Goal: Task Accomplishment & Management: Complete application form

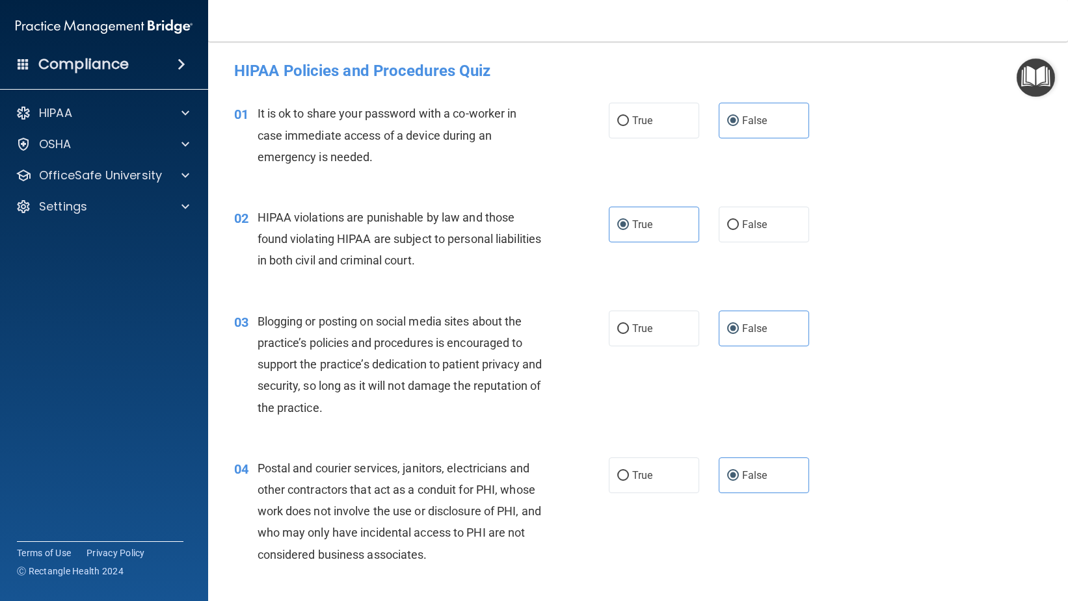
scroll to position [1105, 0]
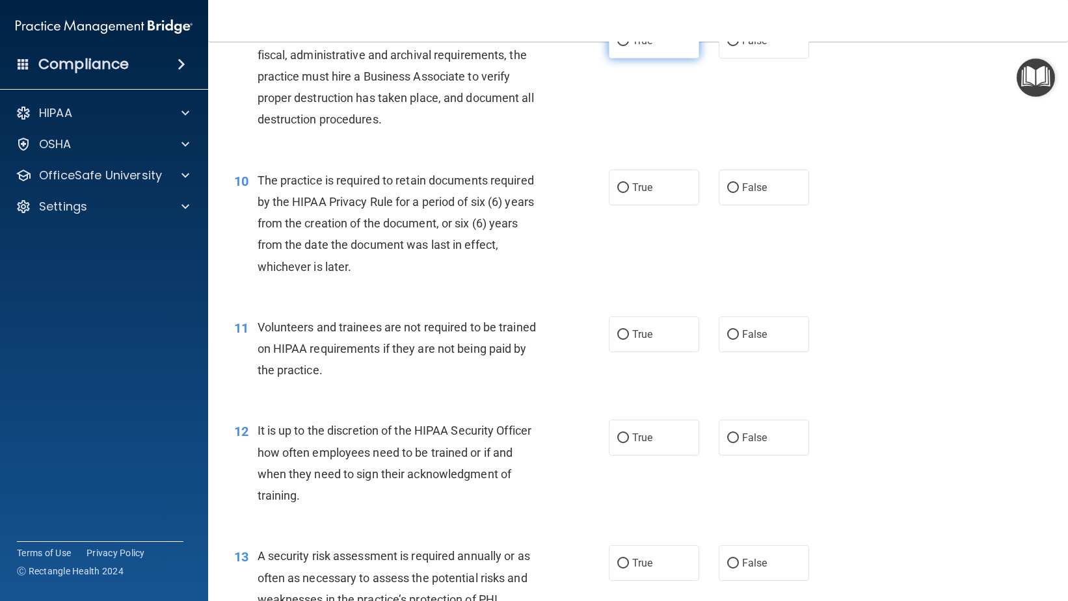
click at [633, 47] on span "True" at bounding box center [642, 40] width 20 height 12
click at [629, 46] on input "True" at bounding box center [623, 41] width 12 height 10
radio input "true"
click at [647, 194] on span "True" at bounding box center [642, 187] width 20 height 12
click at [629, 193] on input "True" at bounding box center [623, 188] width 12 height 10
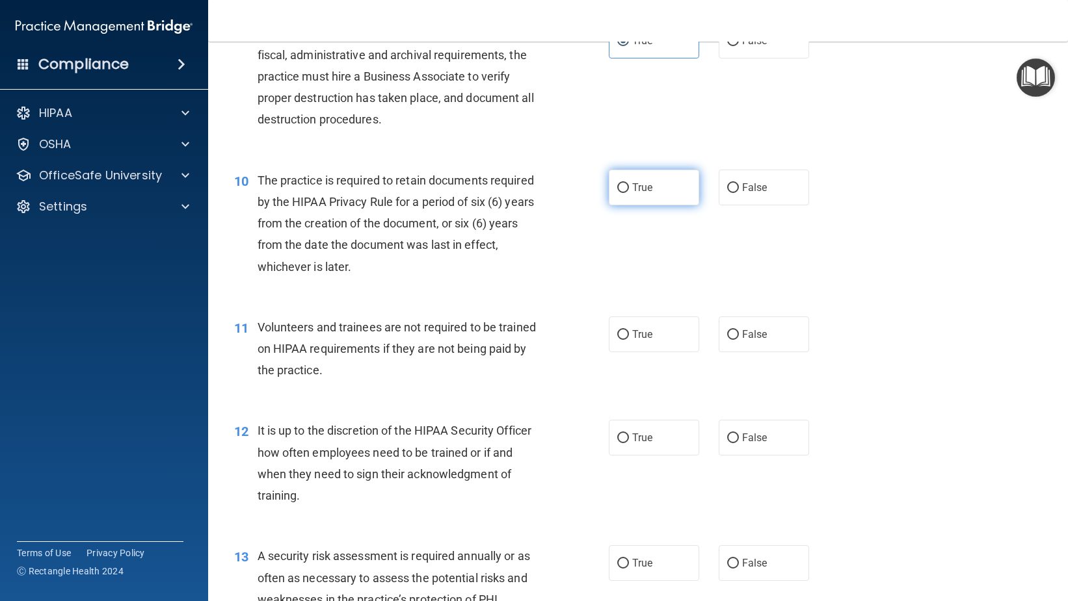
radio input "true"
click at [735, 352] on label "False" at bounding box center [764, 335] width 90 height 36
click at [735, 340] on input "False" at bounding box center [733, 335] width 12 height 10
radio input "true"
click at [759, 456] on label "False" at bounding box center [764, 438] width 90 height 36
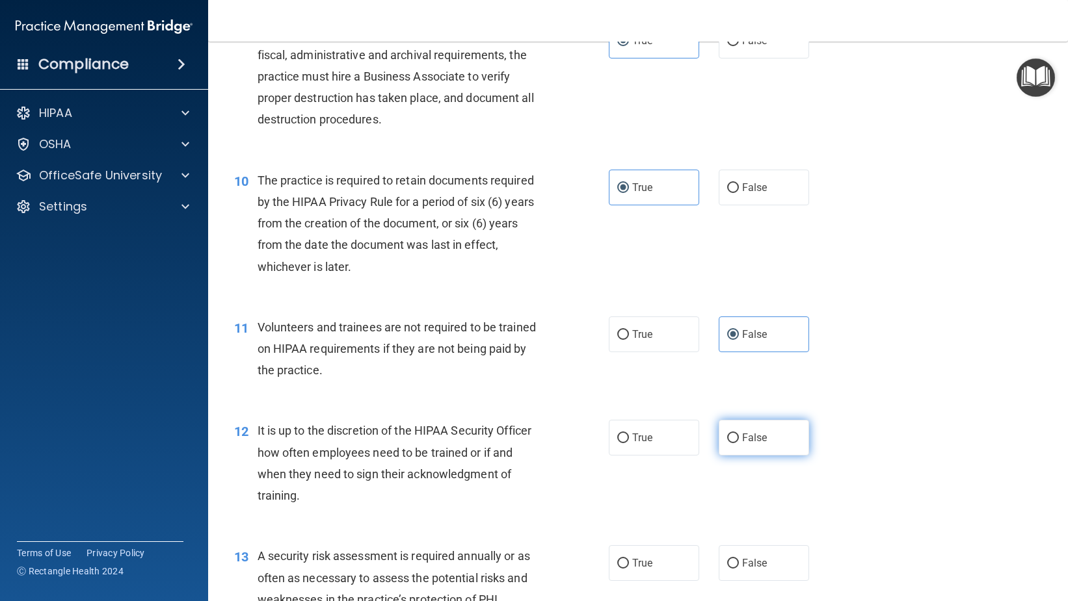
click at [739, 443] on input "False" at bounding box center [733, 439] width 12 height 10
radio input "true"
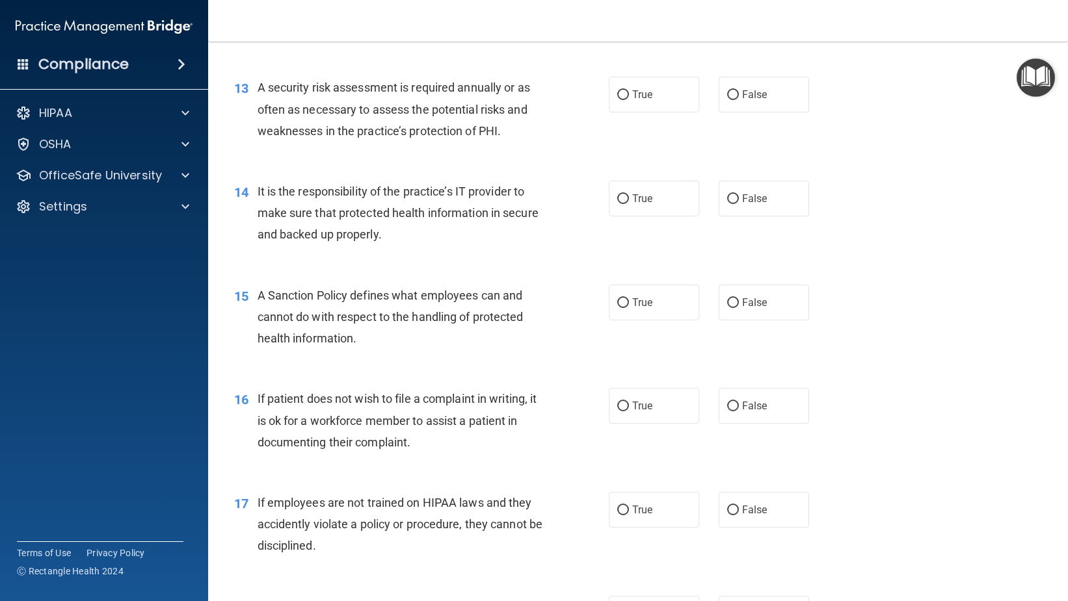
scroll to position [1626, 0]
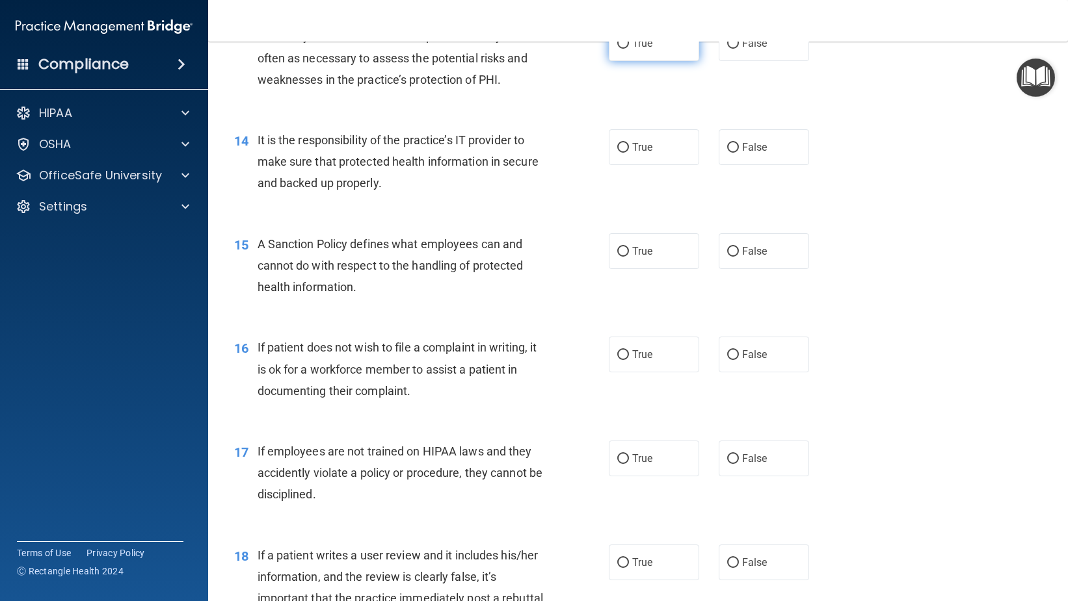
click at [655, 61] on label "True" at bounding box center [654, 43] width 90 height 36
click at [629, 49] on input "True" at bounding box center [623, 44] width 12 height 10
radio input "true"
click at [652, 165] on label "True" at bounding box center [654, 147] width 90 height 36
click at [629, 153] on input "True" at bounding box center [623, 148] width 12 height 10
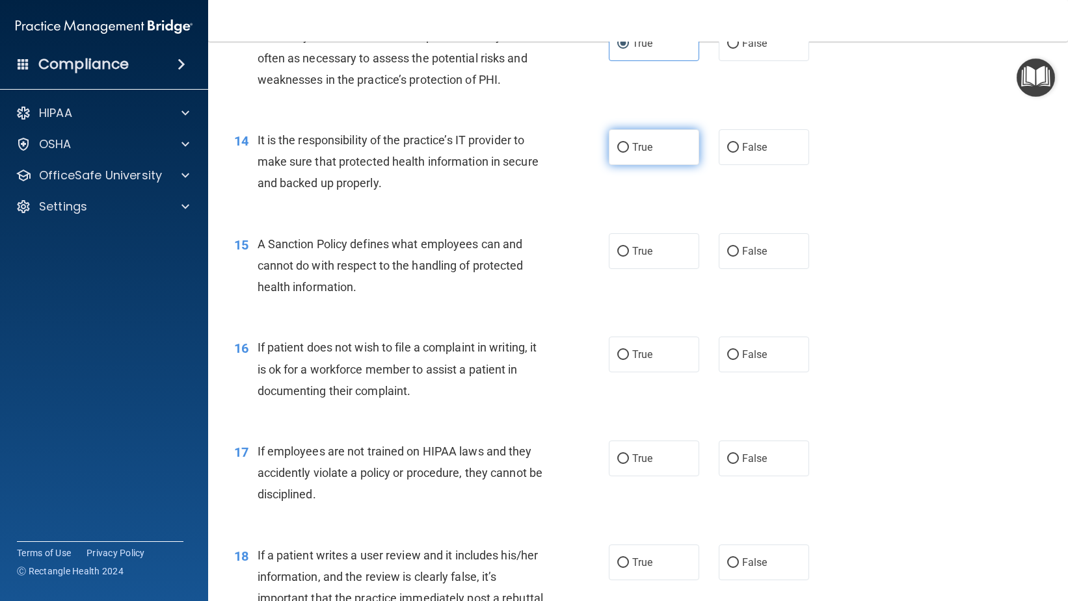
radio input "true"
click at [644, 258] on span "True" at bounding box center [642, 251] width 20 height 12
click at [629, 257] on input "True" at bounding box center [623, 252] width 12 height 10
radio input "true"
click at [639, 373] on label "True" at bounding box center [654, 355] width 90 height 36
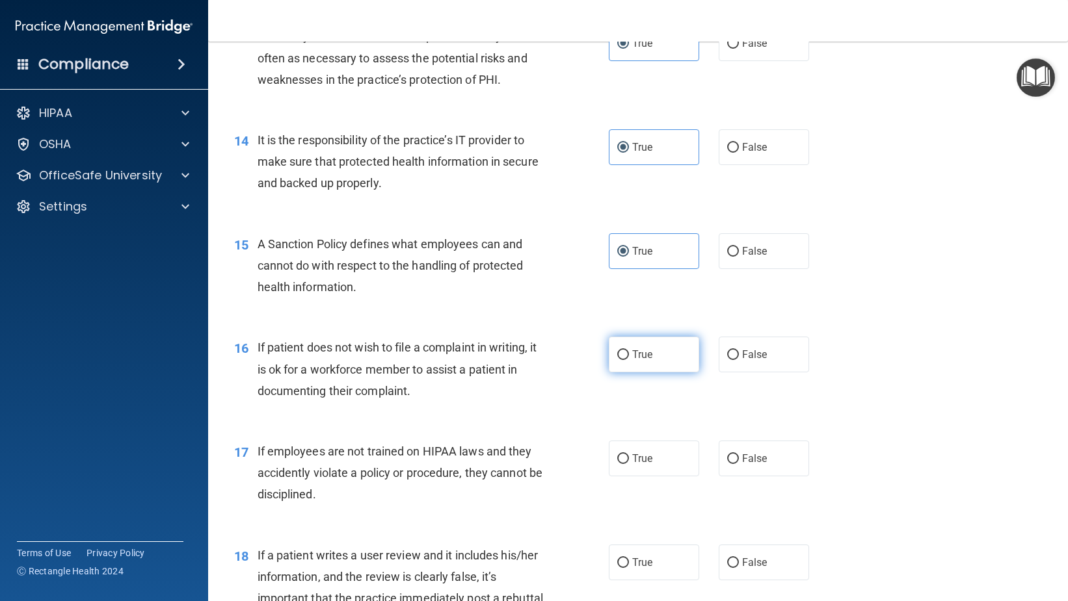
click at [629, 360] on input "True" at bounding box center [623, 355] width 12 height 10
radio input "true"
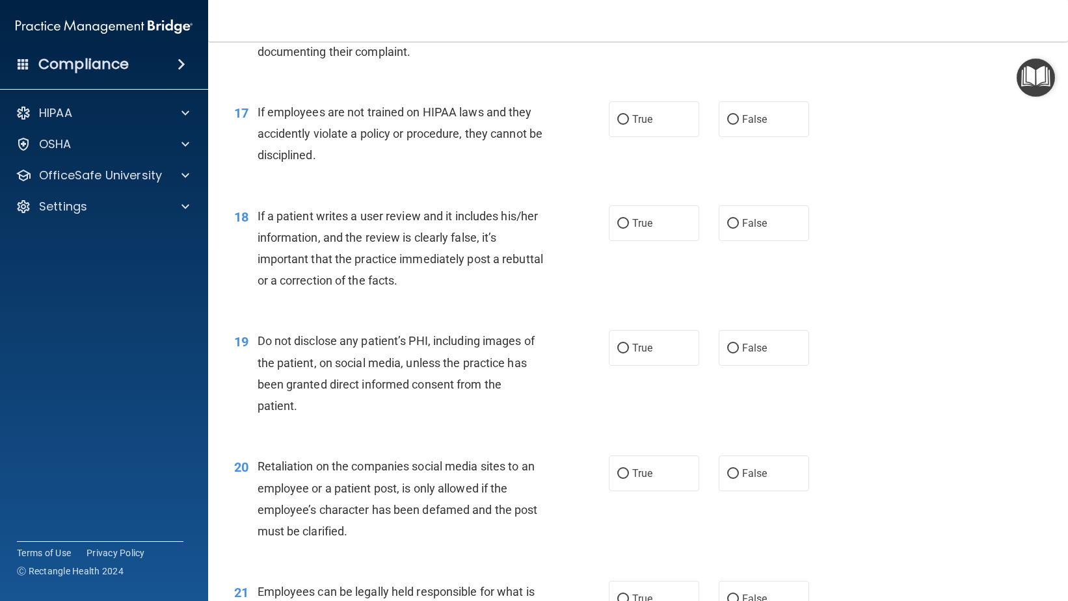
scroll to position [2016, 0]
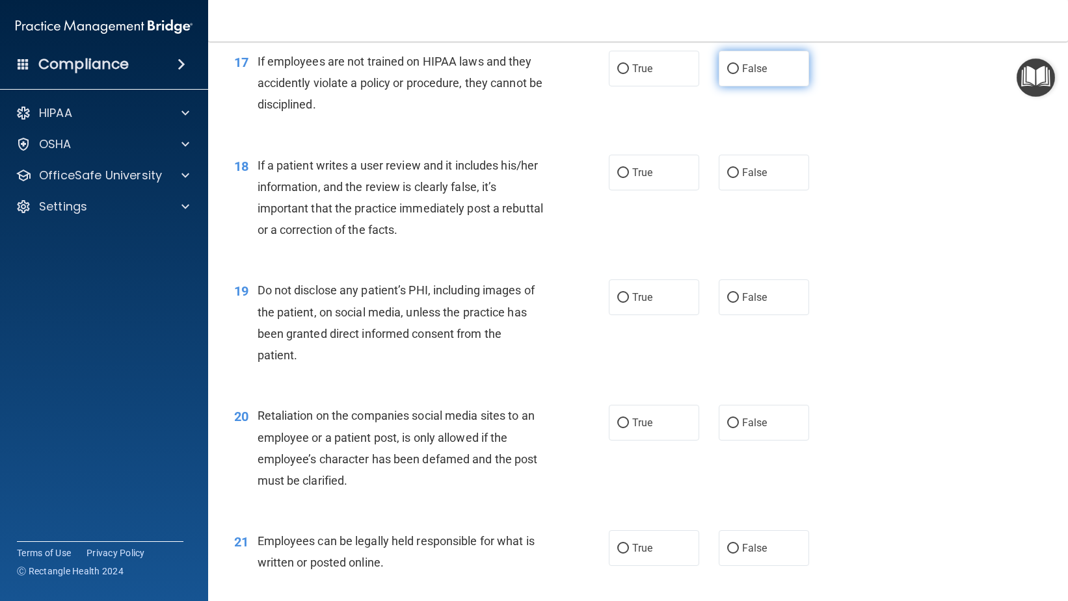
click at [803, 86] on div "True False" at bounding box center [717, 69] width 217 height 36
drag, startPoint x: 792, startPoint y: 113, endPoint x: 788, endPoint y: 166, distance: 53.5
click at [791, 86] on label "False" at bounding box center [764, 69] width 90 height 36
click at [739, 74] on input "False" at bounding box center [733, 69] width 12 height 10
radio input "true"
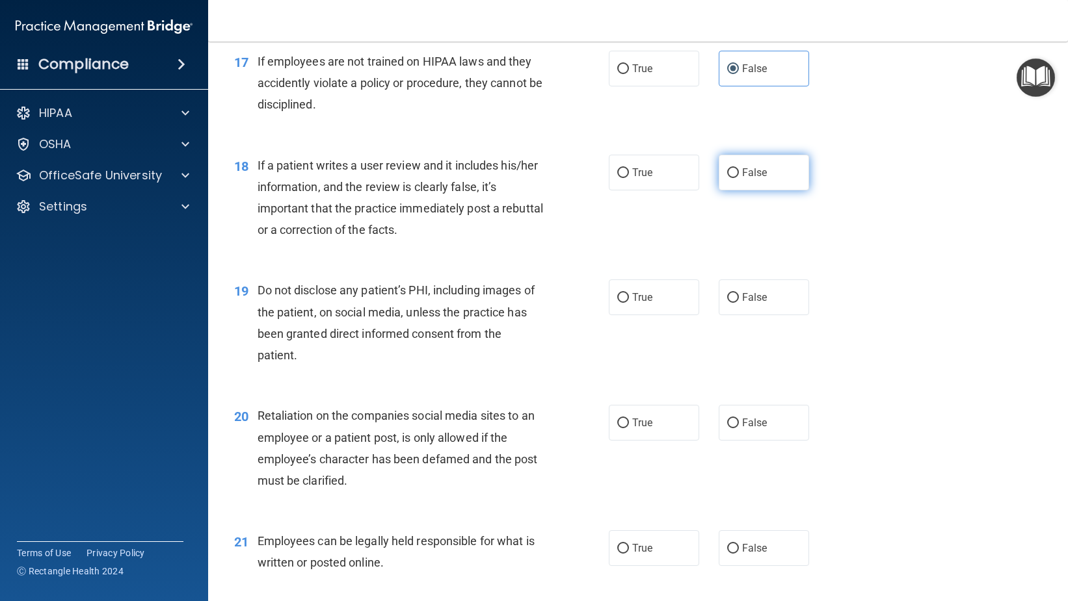
click at [772, 191] on label "False" at bounding box center [764, 173] width 90 height 36
click at [739, 178] on input "False" at bounding box center [733, 173] width 12 height 10
radio input "true"
click at [648, 304] on span "True" at bounding box center [642, 297] width 20 height 12
click at [629, 303] on input "True" at bounding box center [623, 298] width 12 height 10
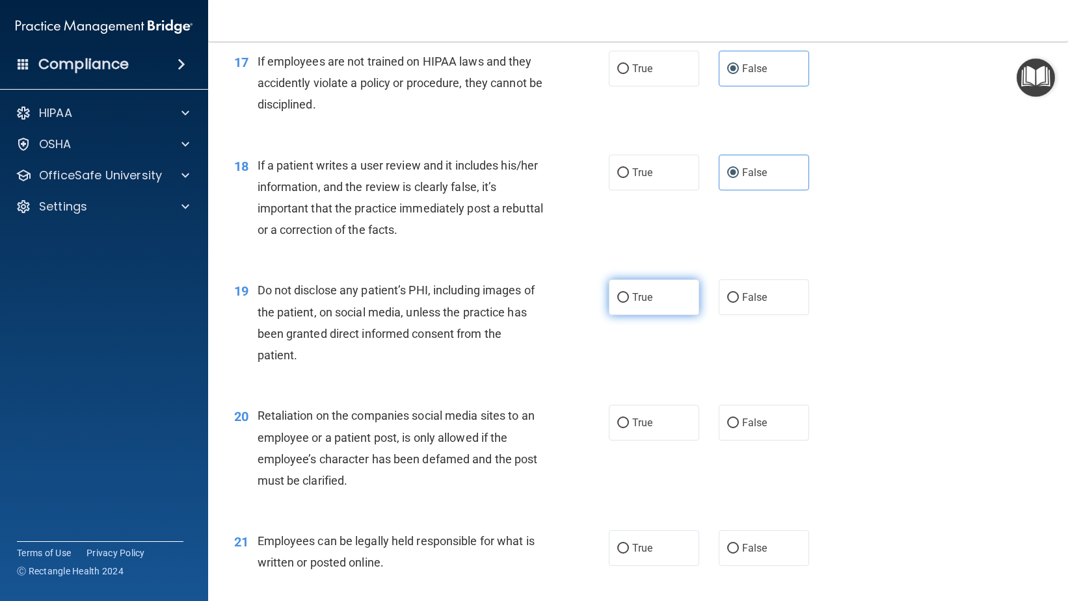
radio input "true"
click at [745, 441] on label "False" at bounding box center [764, 423] width 90 height 36
click at [739, 429] on input "False" at bounding box center [733, 424] width 12 height 10
radio input "true"
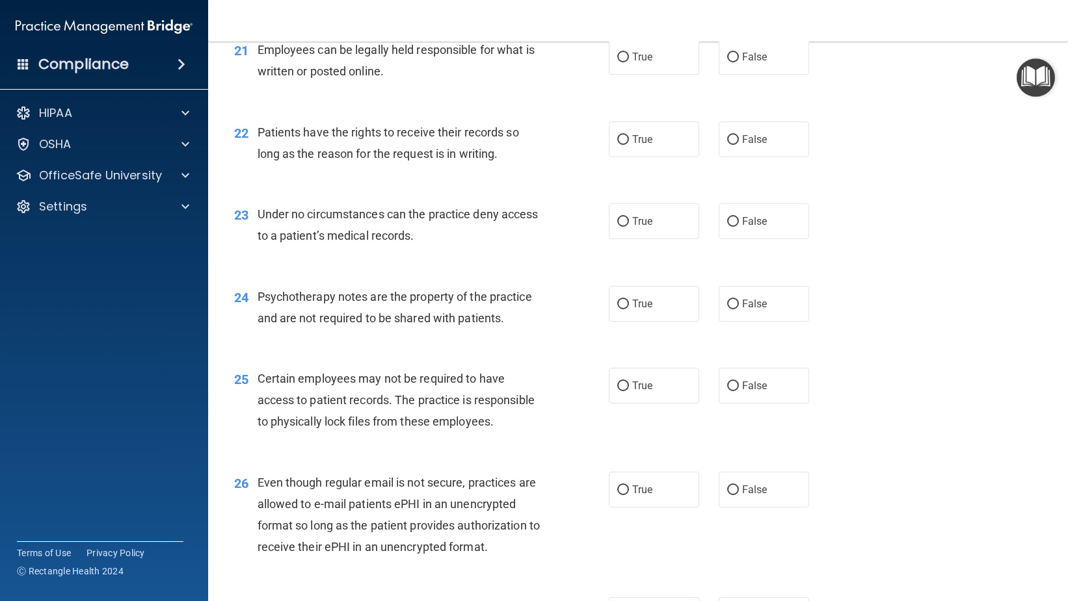
scroll to position [2536, 0]
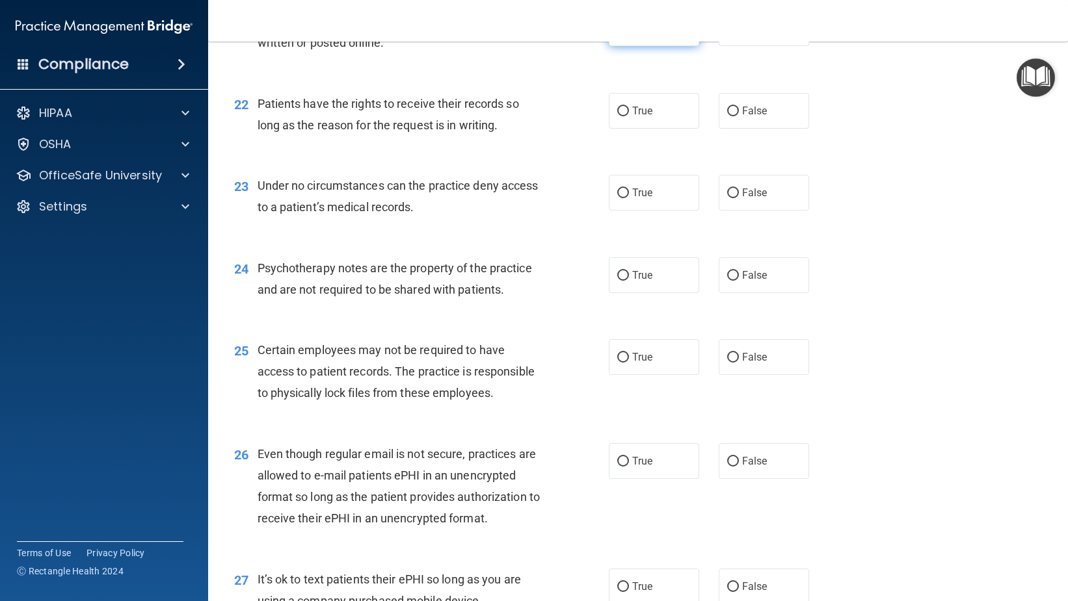
click at [624, 46] on label "True" at bounding box center [654, 28] width 90 height 36
click at [624, 34] on input "True" at bounding box center [623, 29] width 12 height 10
radio input "true"
click at [760, 117] on span "False" at bounding box center [754, 111] width 25 height 12
click at [739, 116] on input "False" at bounding box center [733, 112] width 12 height 10
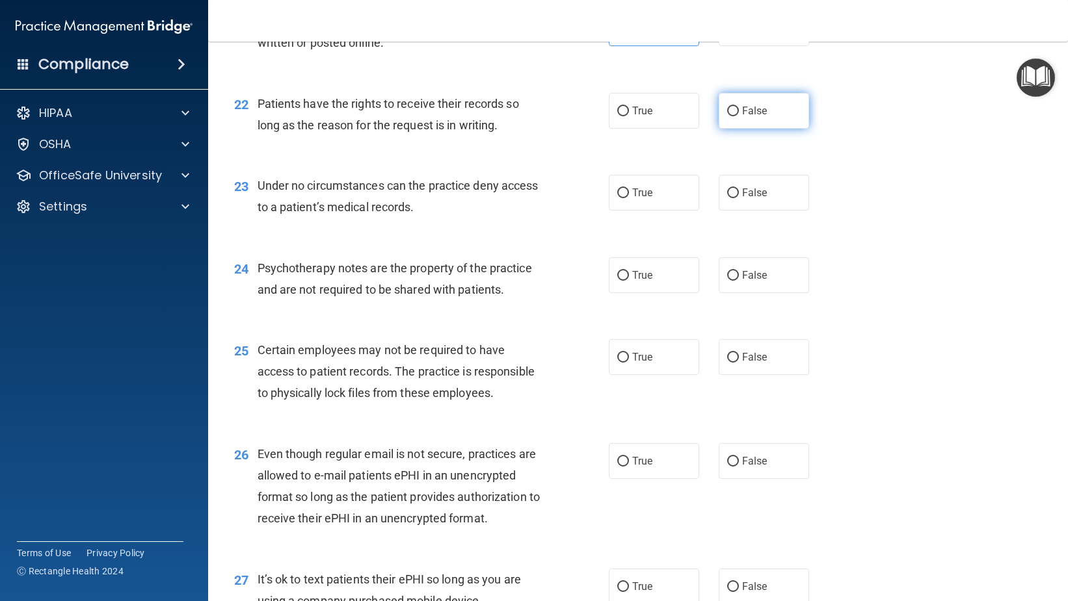
radio input "true"
click at [758, 199] on span "False" at bounding box center [754, 193] width 25 height 12
click at [739, 198] on input "False" at bounding box center [733, 194] width 12 height 10
radio input "true"
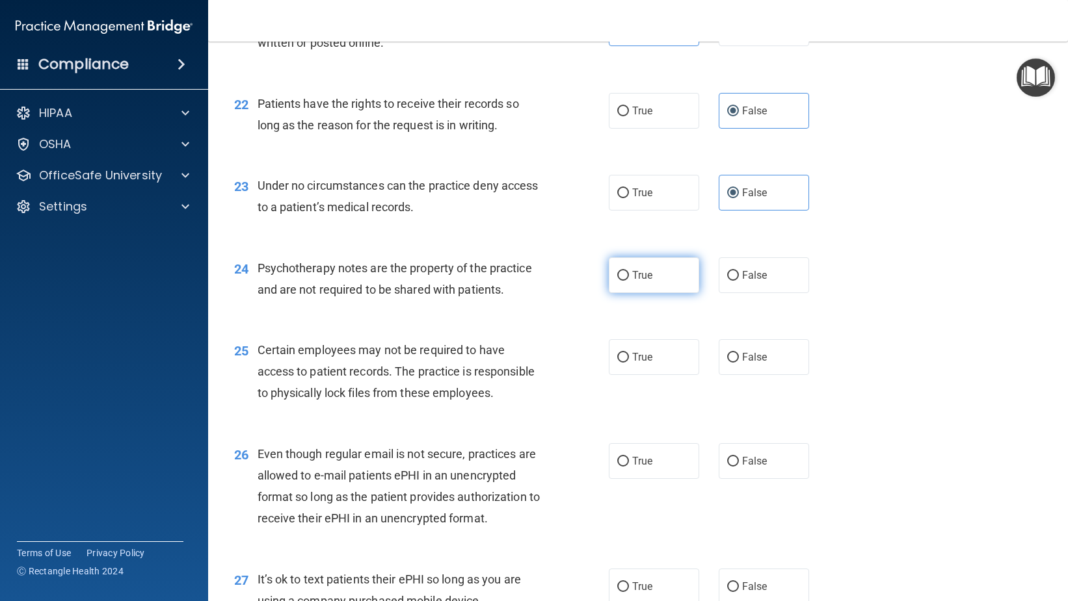
click at [664, 293] on label "True" at bounding box center [654, 276] width 90 height 36
click at [629, 281] on input "True" at bounding box center [623, 276] width 12 height 10
radio input "true"
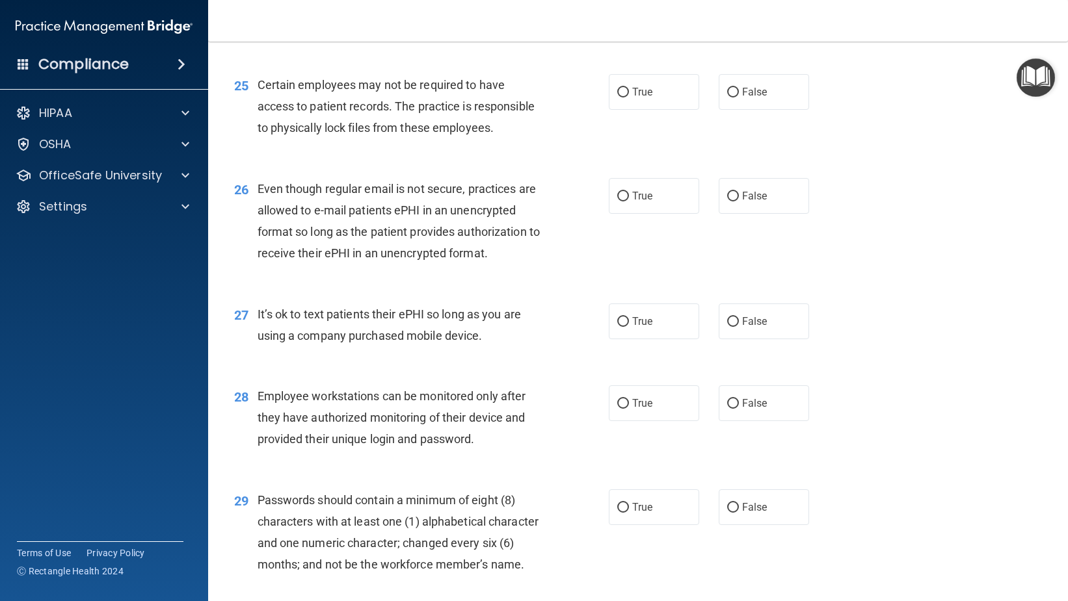
scroll to position [2861, 0]
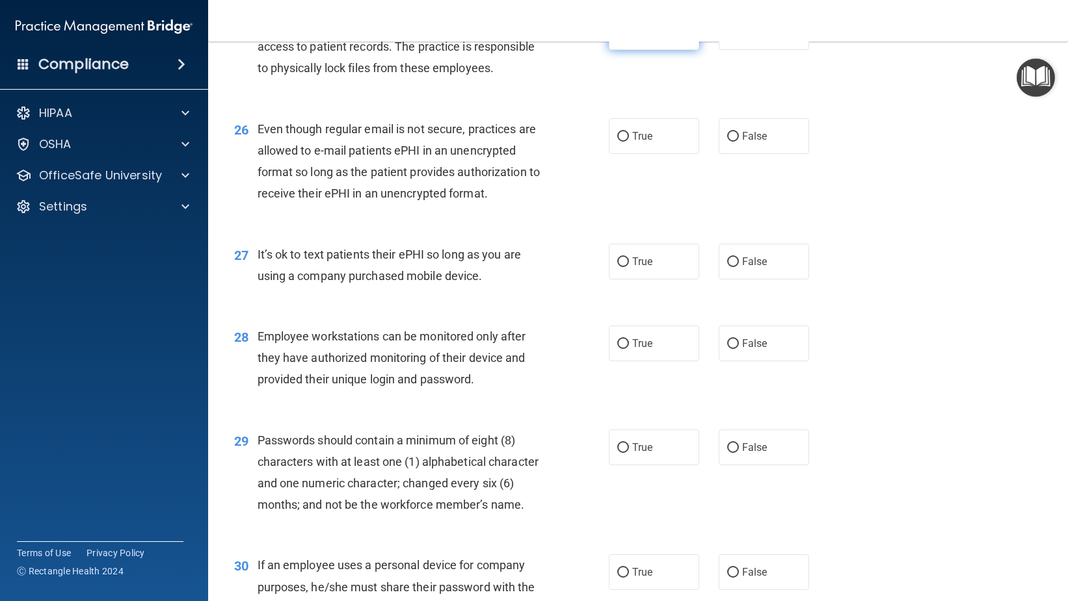
click at [646, 38] on span "True" at bounding box center [642, 32] width 20 height 12
click at [629, 38] on input "True" at bounding box center [623, 33] width 12 height 10
radio input "true"
click at [747, 142] on span "False" at bounding box center [754, 136] width 25 height 12
click at [739, 142] on input "False" at bounding box center [733, 137] width 12 height 10
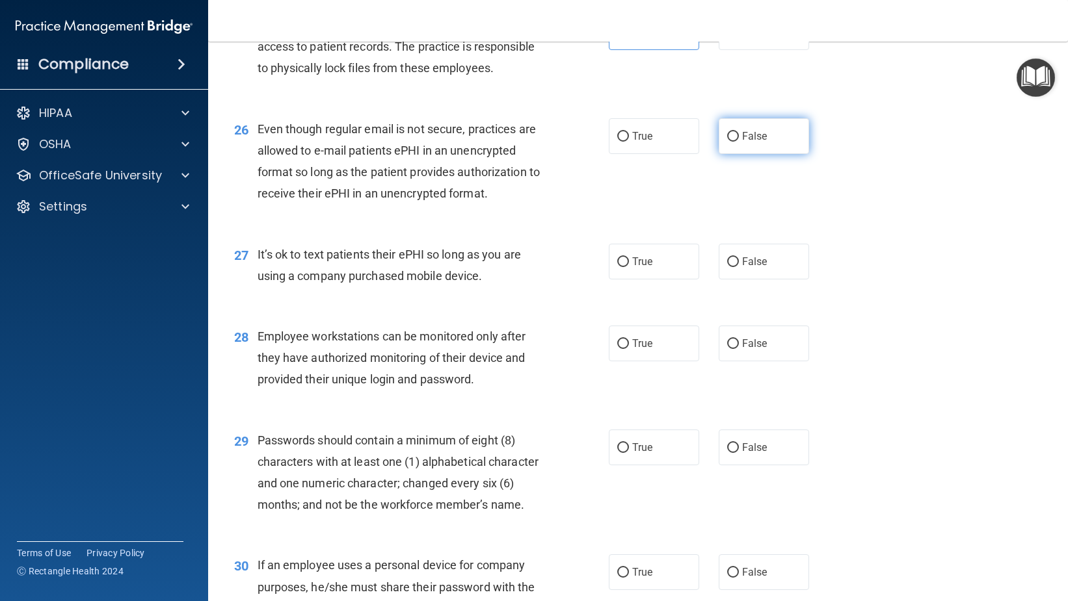
radio input "true"
click at [755, 268] on span "False" at bounding box center [754, 262] width 25 height 12
click at [739, 267] on input "False" at bounding box center [733, 263] width 12 height 10
radio input "true"
click at [655, 362] on label "True" at bounding box center [654, 344] width 90 height 36
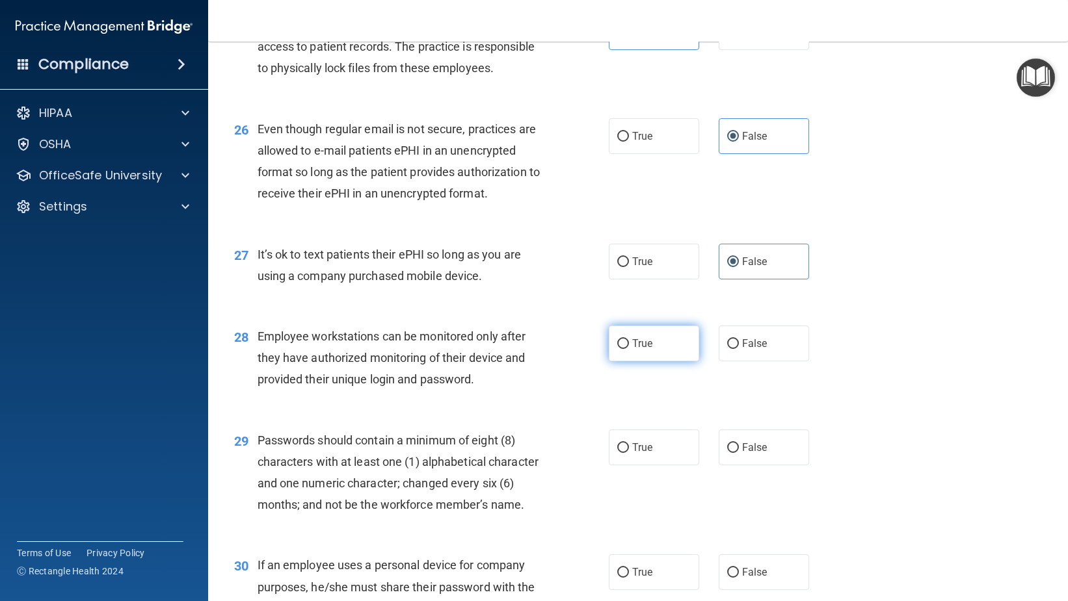
click at [629, 349] on input "True" at bounding box center [623, 344] width 12 height 10
radio input "true"
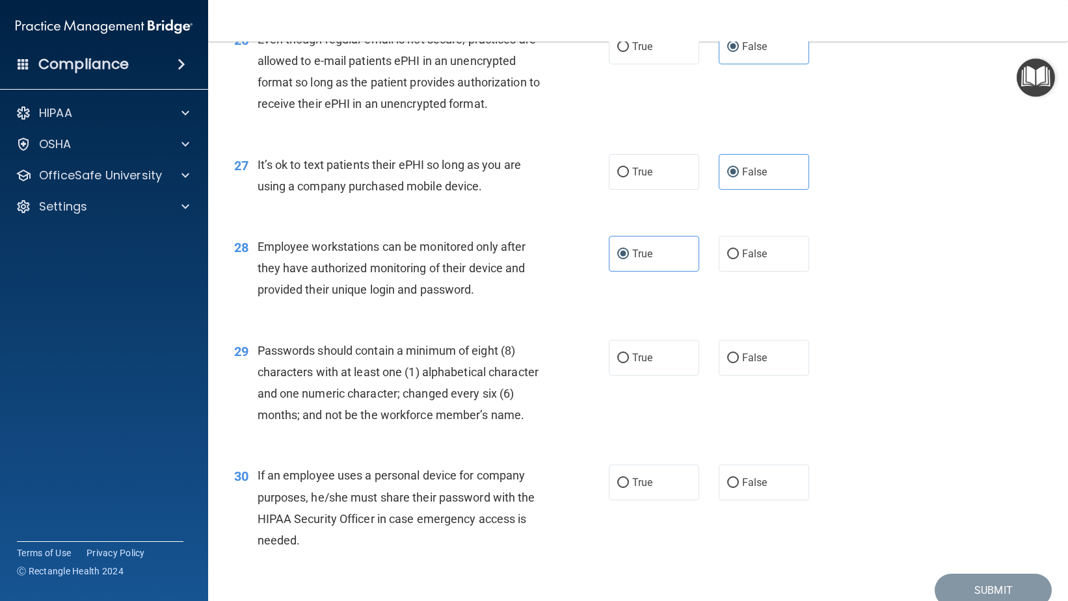
scroll to position [3074, 0]
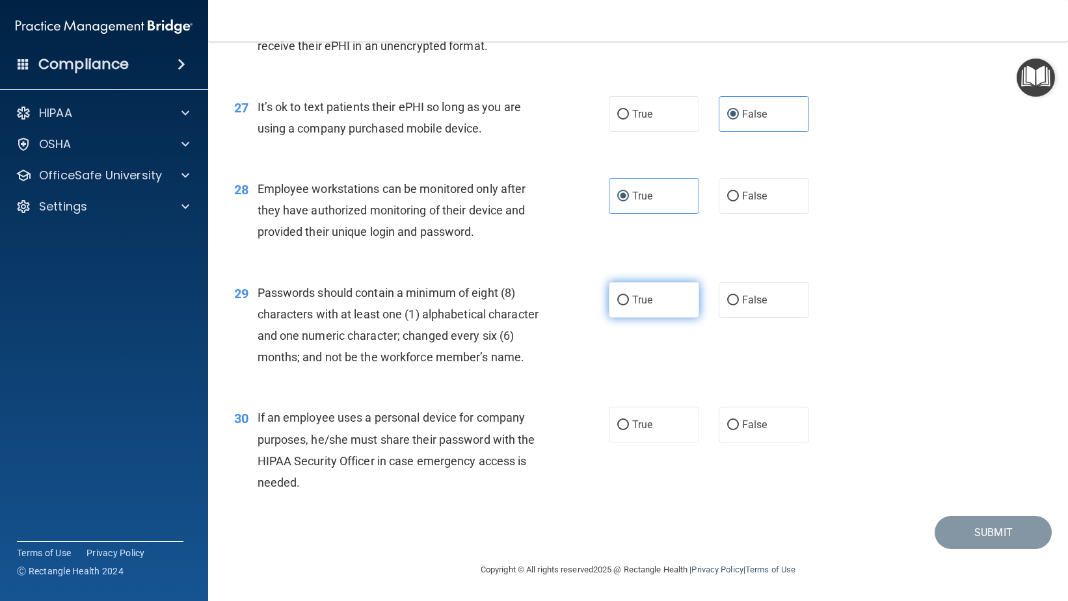
click at [635, 285] on label "True" at bounding box center [654, 300] width 90 height 36
click at [629, 296] on input "True" at bounding box center [623, 301] width 12 height 10
radio input "true"
click at [763, 414] on label "False" at bounding box center [764, 425] width 90 height 36
click at [739, 421] on input "False" at bounding box center [733, 426] width 12 height 10
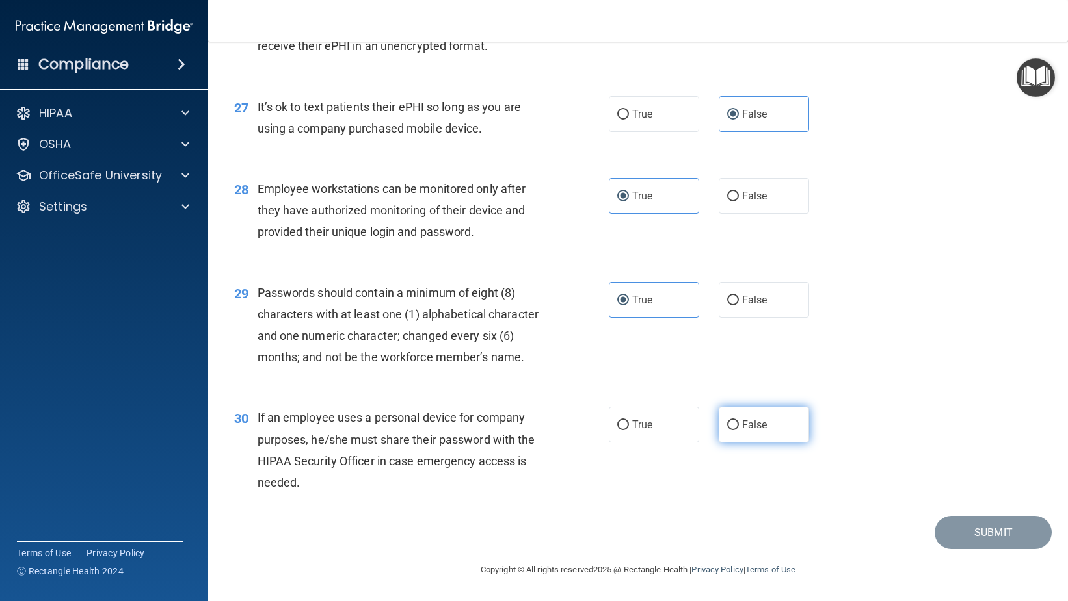
radio input "true"
click at [969, 549] on button "Submit" at bounding box center [992, 532] width 117 height 33
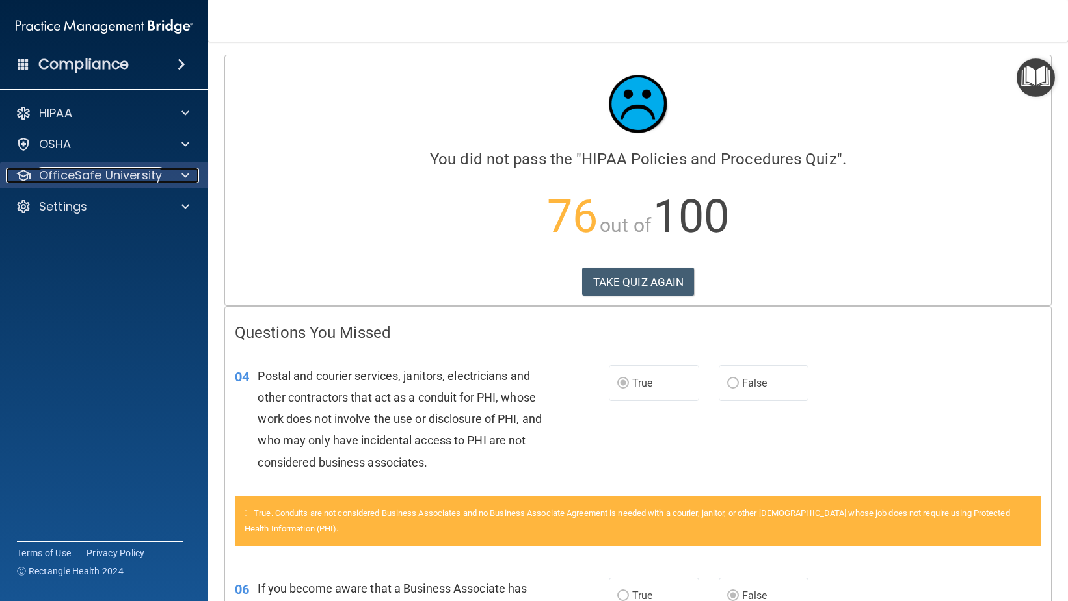
click at [150, 176] on p "OfficeSafe University" at bounding box center [100, 176] width 123 height 16
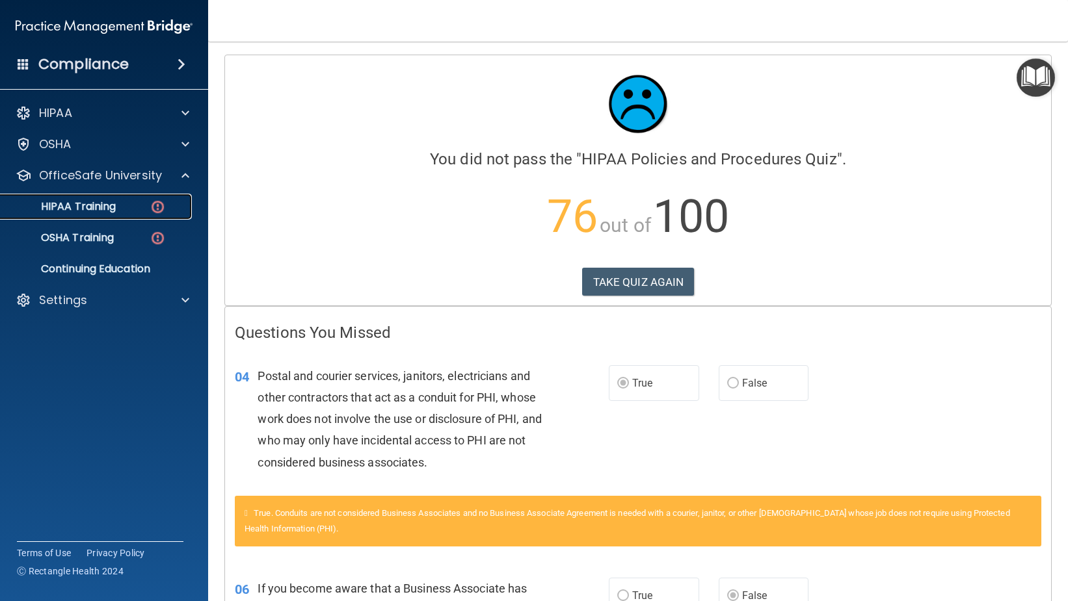
click at [116, 194] on link "HIPAA Training" at bounding box center [89, 207] width 205 height 26
